Goal: Navigation & Orientation: Find specific page/section

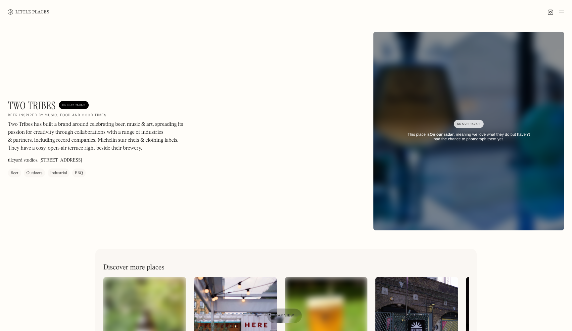
click at [20, 12] on img at bounding box center [28, 11] width 41 height 5
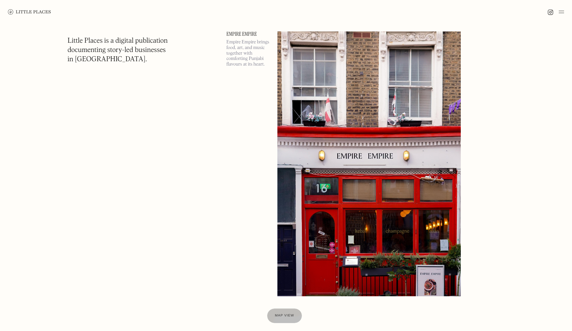
scroll to position [638, 0]
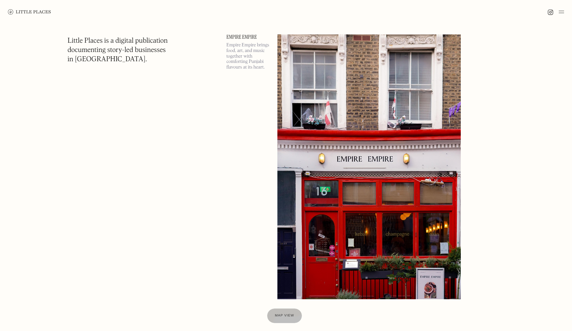
click at [335, 147] on img at bounding box center [368, 166] width 183 height 265
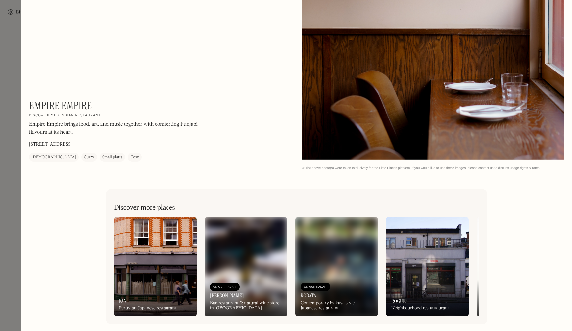
scroll to position [1177, 0]
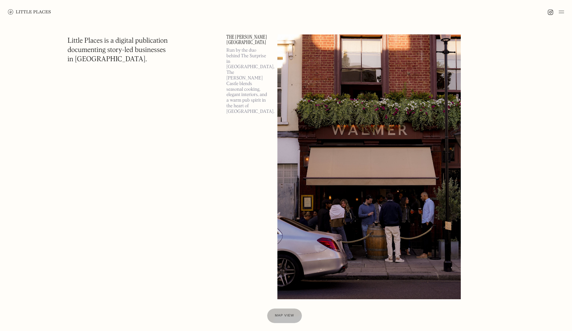
scroll to position [943, 0]
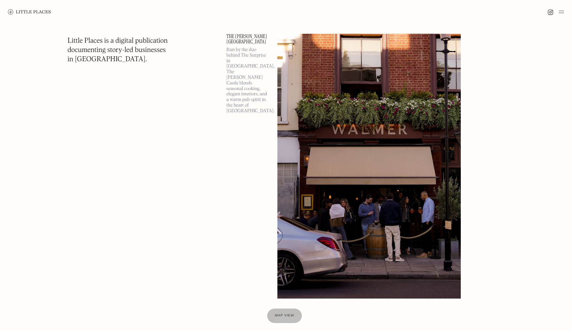
click at [351, 191] on img at bounding box center [368, 166] width 183 height 265
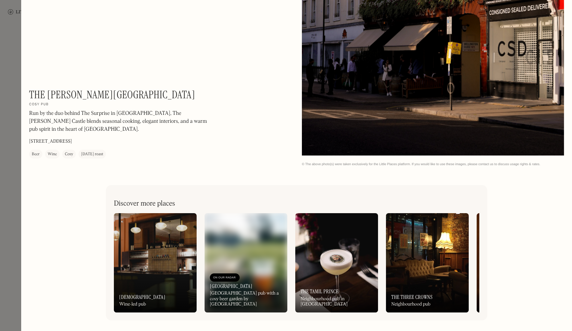
scroll to position [846, 0]
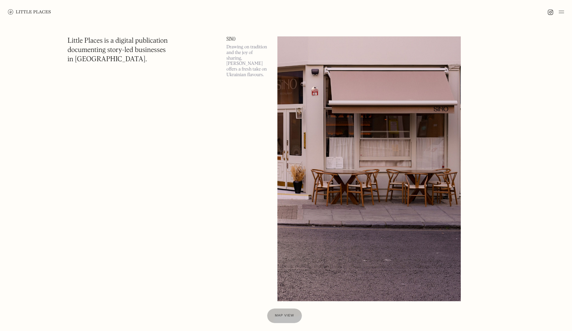
scroll to position [1241, 0]
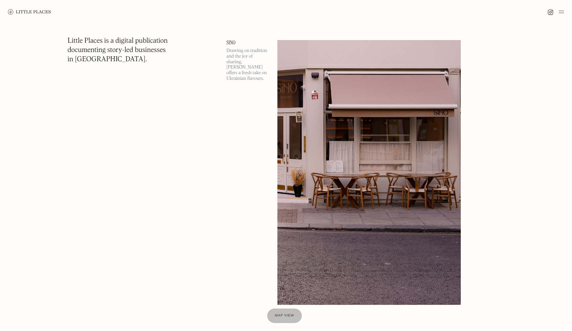
click at [399, 221] on img at bounding box center [368, 172] width 183 height 265
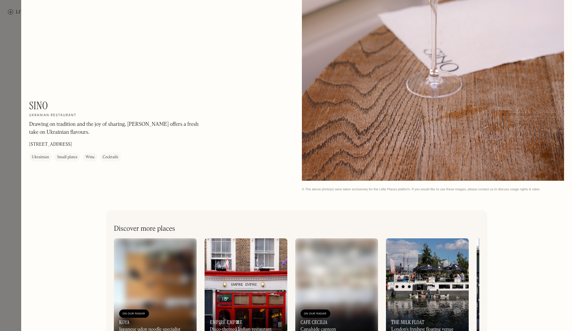
scroll to position [1151, 0]
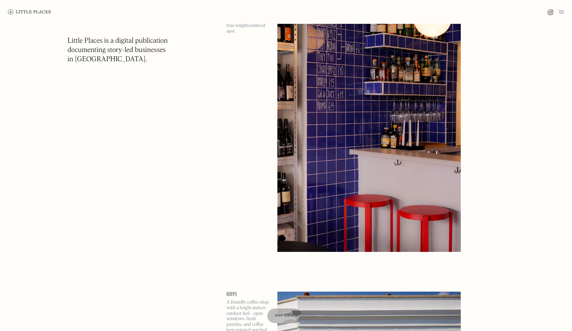
scroll to position [1902, 0]
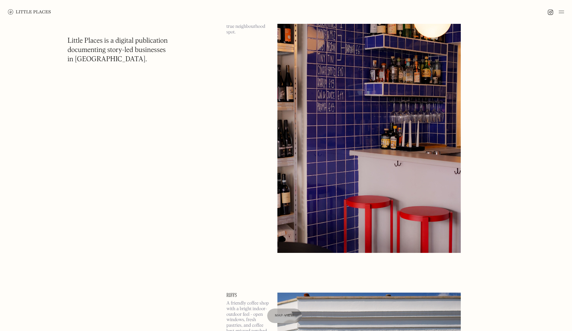
click at [342, 199] on img at bounding box center [368, 120] width 183 height 265
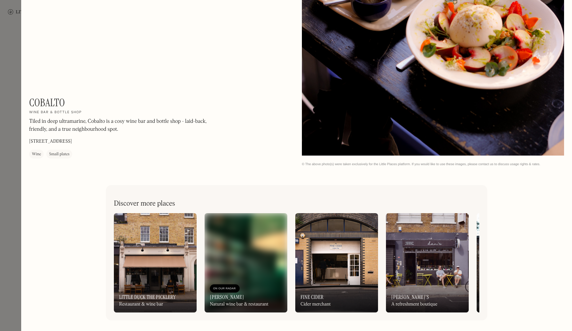
scroll to position [846, 0]
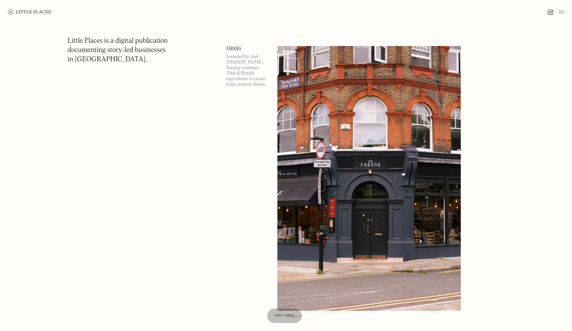
scroll to position [4888, 0]
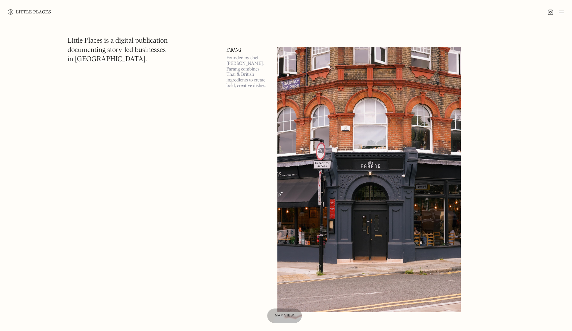
click at [337, 180] on img at bounding box center [368, 179] width 183 height 265
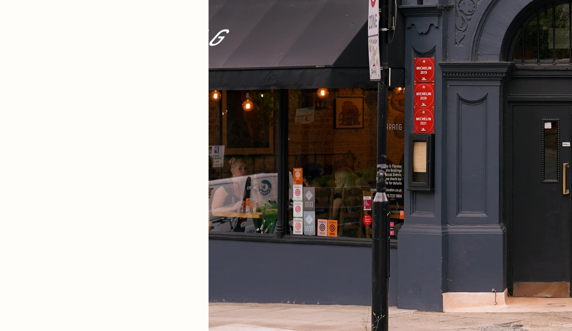
scroll to position [4825, 0]
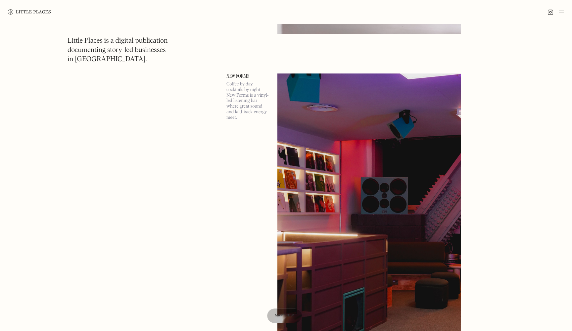
scroll to position [7026, 0]
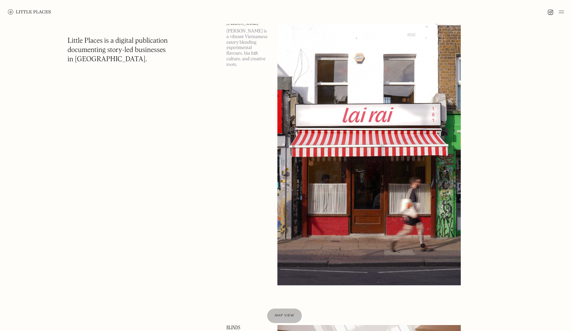
scroll to position [8573, 0]
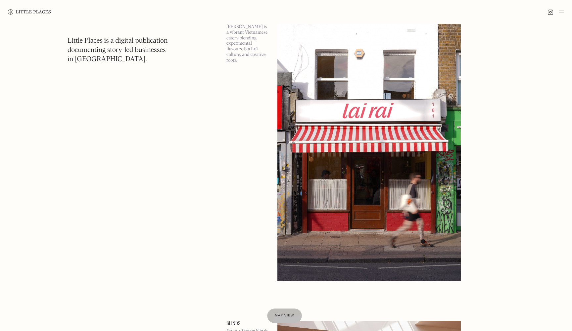
click at [367, 197] on img at bounding box center [368, 148] width 183 height 265
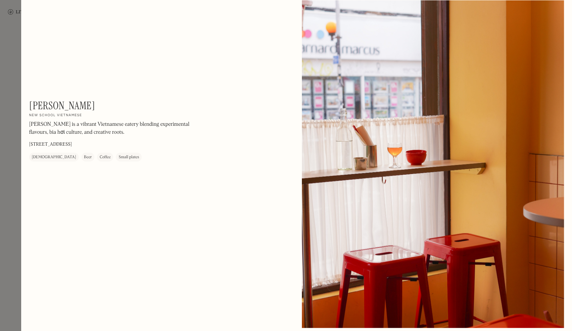
scroll to position [673, 0]
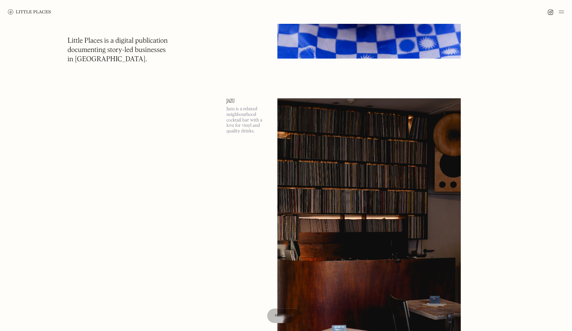
scroll to position [11236, 0]
